Goal: Task Accomplishment & Management: Complete application form

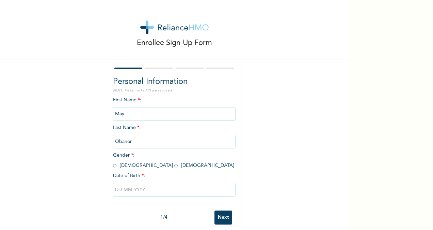
scroll to position [11, 0]
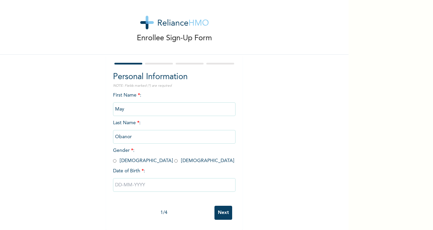
click at [174, 157] on input "radio" at bounding box center [175, 160] width 3 height 6
radio input "true"
click at [148, 106] on input "May" at bounding box center [174, 109] width 123 height 14
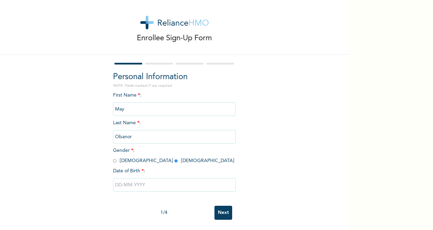
click at [160, 134] on input "Obanor" at bounding box center [174, 137] width 123 height 14
click at [146, 182] on input "text" at bounding box center [174, 185] width 123 height 14
select select "8"
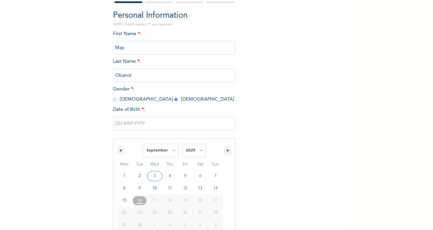
scroll to position [80, 0]
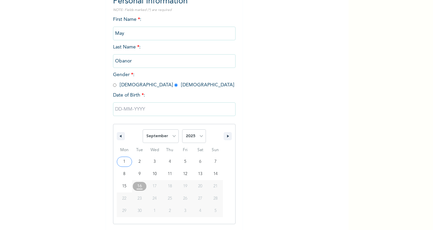
type input "[DATE]"
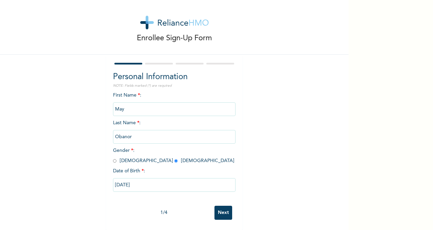
click at [140, 178] on input "[DATE]" at bounding box center [174, 185] width 123 height 14
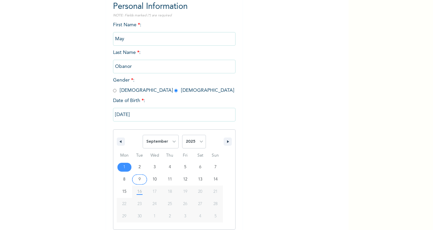
scroll to position [80, 0]
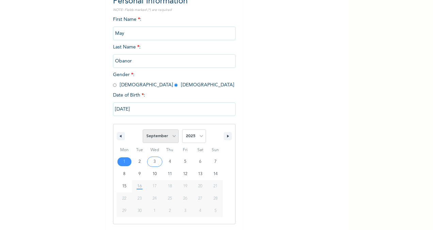
click at [173, 133] on select "January February March April May June July August September October November De…" at bounding box center [161, 136] width 36 height 14
select select "4"
click at [143, 130] on select "January February March April May June July August September October November De…" at bounding box center [161, 136] width 36 height 14
click at [198, 136] on select "2025 2024 2023 2022 2021 2020 2019 2018 2017 2016 2015 2014 2013 2012 2011 2010…" at bounding box center [194, 136] width 24 height 14
select select "1997"
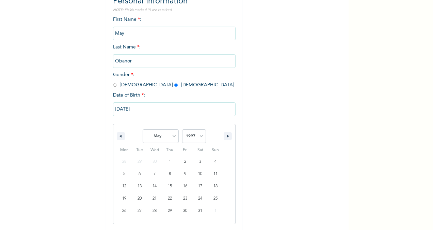
click at [182, 130] on select "2025 2024 2023 2022 2021 2020 2019 2018 2017 2016 2015 2014 2013 2012 2011 2010…" at bounding box center [194, 136] width 24 height 14
type input "[DATE]"
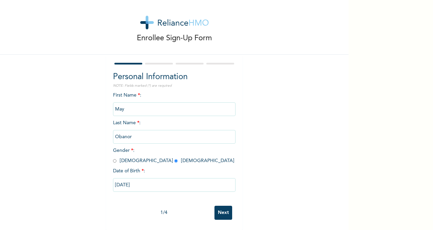
click at [220, 205] on input "Next" at bounding box center [224, 212] width 18 height 14
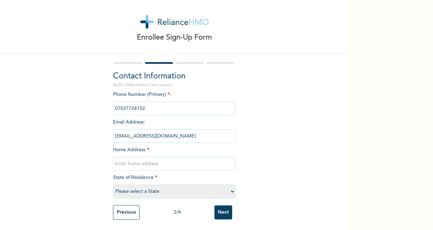
click at [126, 157] on input "text" at bounding box center [174, 164] width 123 height 14
type input "[PERSON_NAME] Apartments, [GEOGRAPHIC_DATA][PERSON_NAME] Close, Ikate Bus-Stop"
click at [152, 186] on select "Please select a State [PERSON_NAME] (FCT) [PERSON_NAME] Ibom [GEOGRAPHIC_DATA] …" at bounding box center [174, 191] width 123 height 14
select select "25"
click at [113, 184] on select "Please select a State [PERSON_NAME] (FCT) [PERSON_NAME] Ibom [GEOGRAPHIC_DATA] …" at bounding box center [174, 191] width 123 height 14
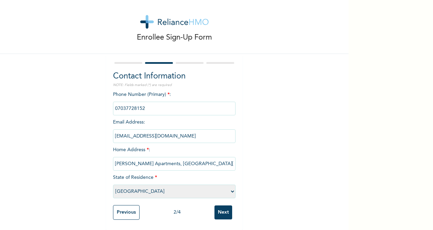
click at [224, 209] on input "Next" at bounding box center [224, 212] width 18 height 14
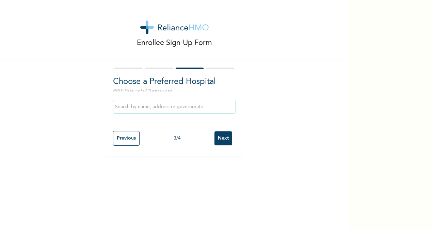
scroll to position [0, 0]
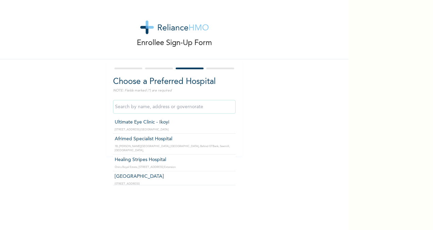
click at [131, 109] on input "text" at bounding box center [174, 107] width 123 height 14
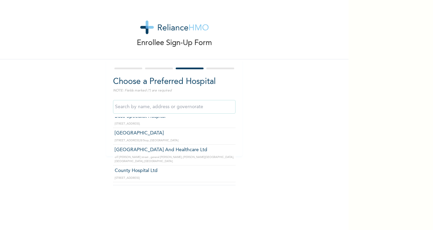
scroll to position [1072, 0]
click at [184, 101] on input "text" at bounding box center [174, 107] width 123 height 14
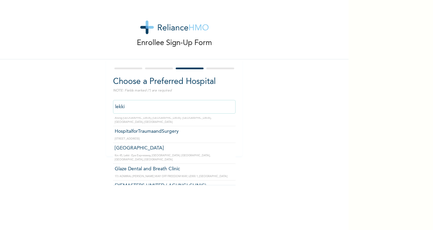
scroll to position [820, 0]
type input "l"
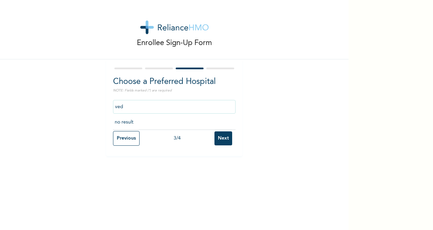
scroll to position [0, 0]
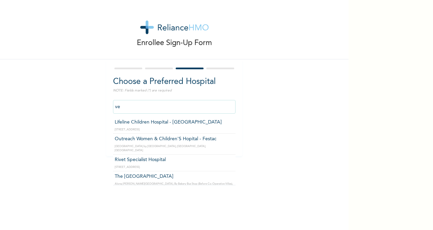
type input "v"
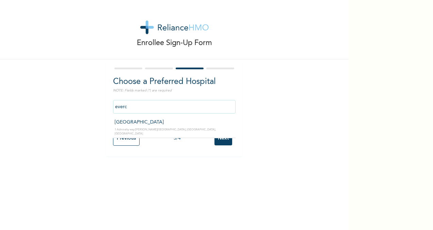
type input "[GEOGRAPHIC_DATA]"
click at [197, 112] on input "[GEOGRAPHIC_DATA]" at bounding box center [174, 107] width 123 height 14
click at [222, 129] on div "Previous 3 / 4 Next" at bounding box center [174, 137] width 123 height 21
click at [221, 134] on input "Next" at bounding box center [224, 138] width 18 height 14
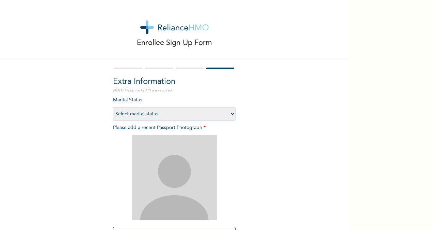
click at [189, 110] on select "Select marital status [DEMOGRAPHIC_DATA] Married [DEMOGRAPHIC_DATA] Widow/[DEMO…" at bounding box center [174, 114] width 123 height 14
select select "1"
click at [113, 107] on select "Select marital status [DEMOGRAPHIC_DATA] Married [DEMOGRAPHIC_DATA] Widow/[DEMO…" at bounding box center [174, 114] width 123 height 14
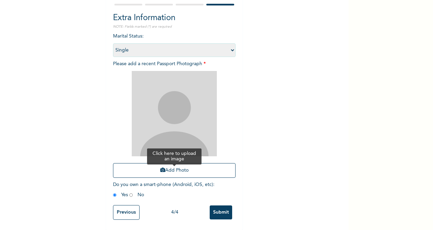
drag, startPoint x: 172, startPoint y: 155, endPoint x: 172, endPoint y: 161, distance: 6.1
click at [172, 161] on div "Add Photo" at bounding box center [174, 123] width 123 height 113
click at [172, 163] on button "Add Photo" at bounding box center [174, 170] width 123 height 15
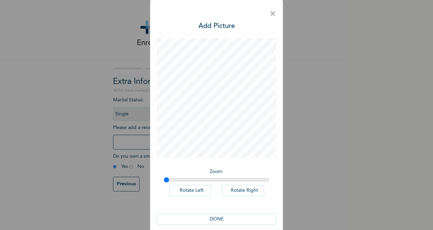
click at [206, 218] on button "DONE" at bounding box center [216, 218] width 119 height 11
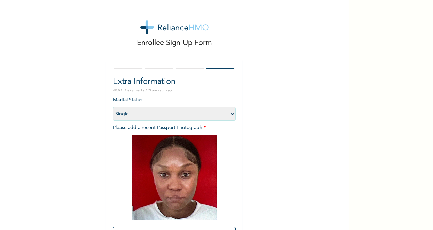
scroll to position [69, 0]
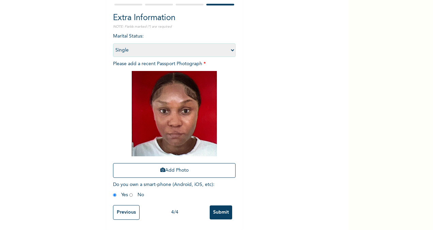
click at [221, 207] on input "Submit" at bounding box center [221, 212] width 22 height 14
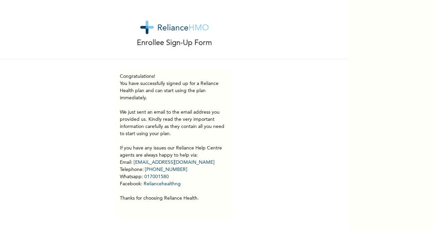
scroll to position [5, 0]
click at [141, 174] on p "You have successfully signed up for a Reliance Health plan and can start using …" at bounding box center [174, 141] width 109 height 122
